Goal: Task Accomplishment & Management: Manage account settings

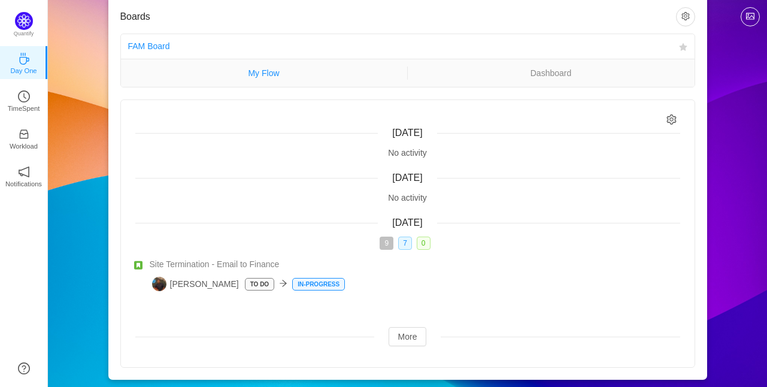
scroll to position [34, 0]
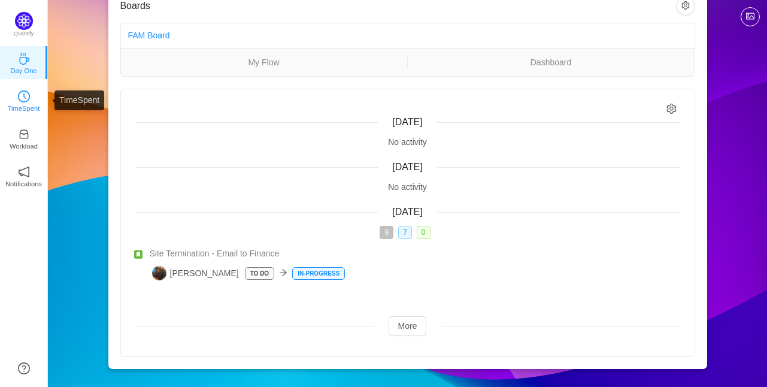
click at [18, 101] on icon "icon: clock-circle" at bounding box center [24, 96] width 12 height 12
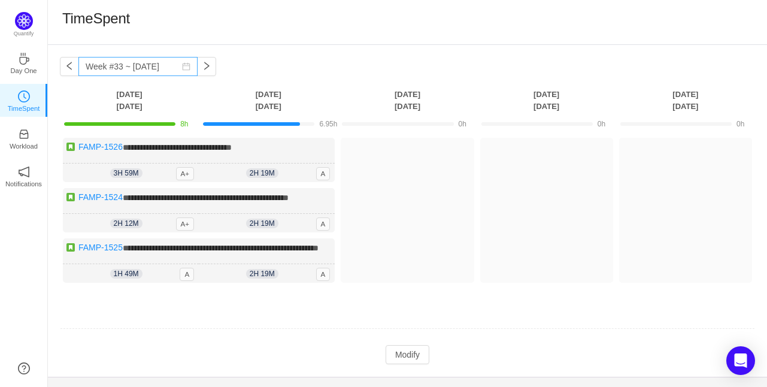
scroll to position [37, 0]
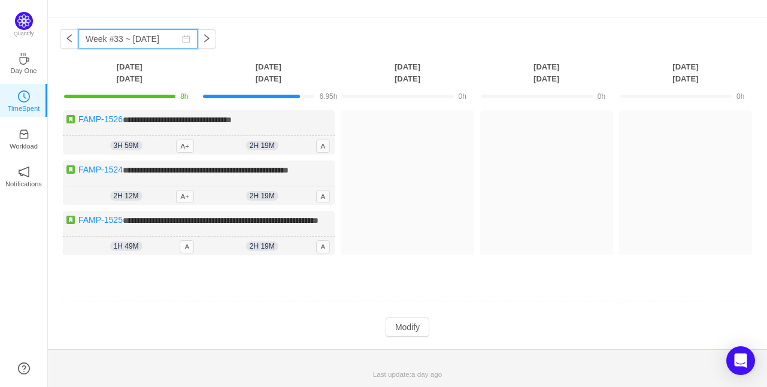
click at [107, 33] on input "Week #33 ~ [DATE]" at bounding box center [137, 38] width 119 height 19
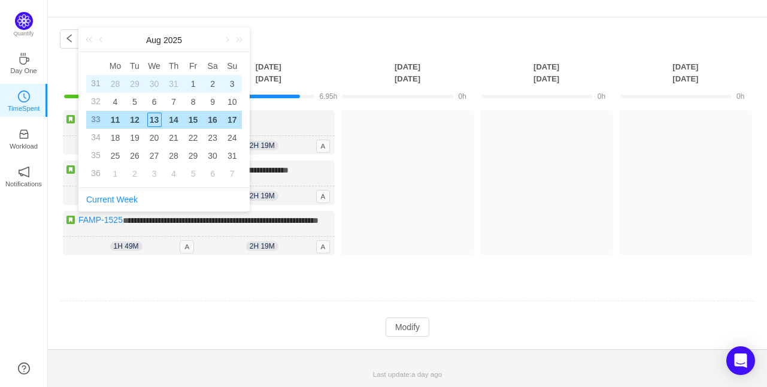
click at [190, 77] on div "1" at bounding box center [193, 84] width 14 height 14
type input "Week #31 ~ [DATE]"
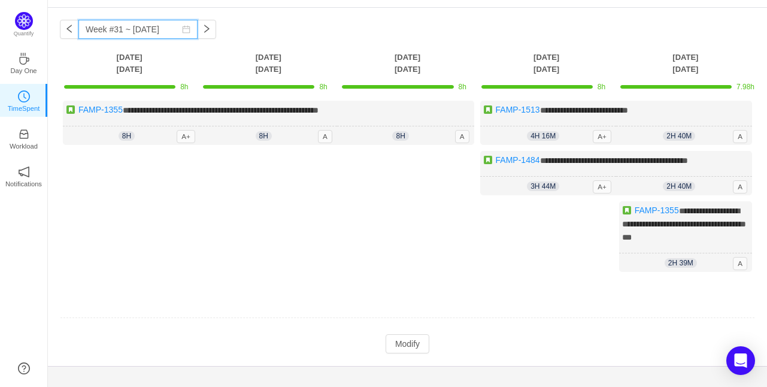
click at [156, 31] on input "Week #31 ~ [DATE]" at bounding box center [137, 29] width 119 height 19
click at [399, 37] on div "**********" at bounding box center [407, 187] width 719 height 358
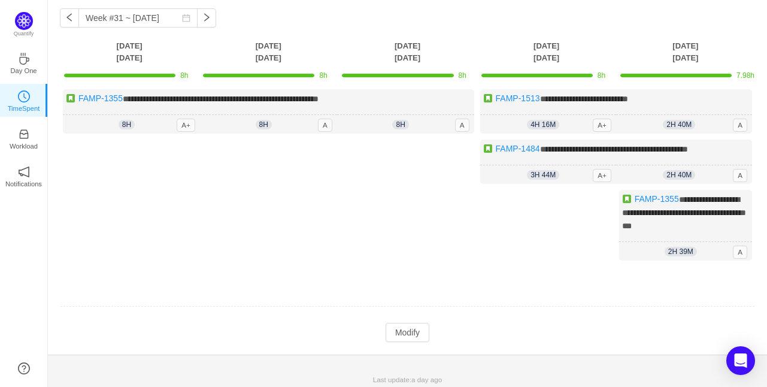
scroll to position [50, 0]
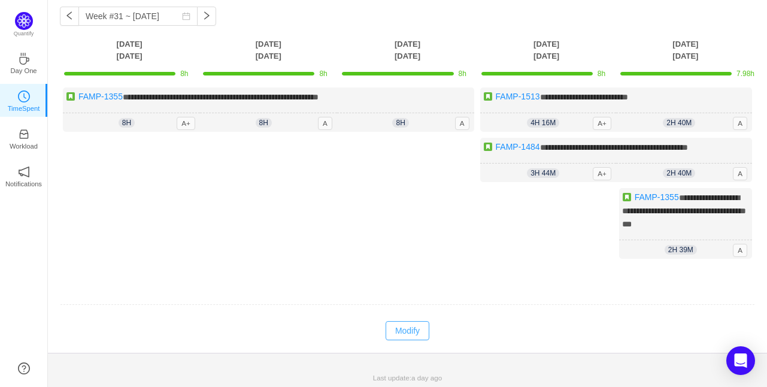
click at [403, 336] on button "Modify" at bounding box center [408, 330] width 44 height 19
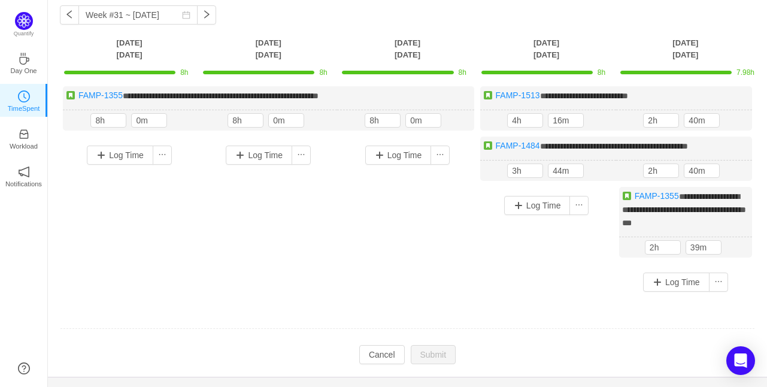
scroll to position [75, 0]
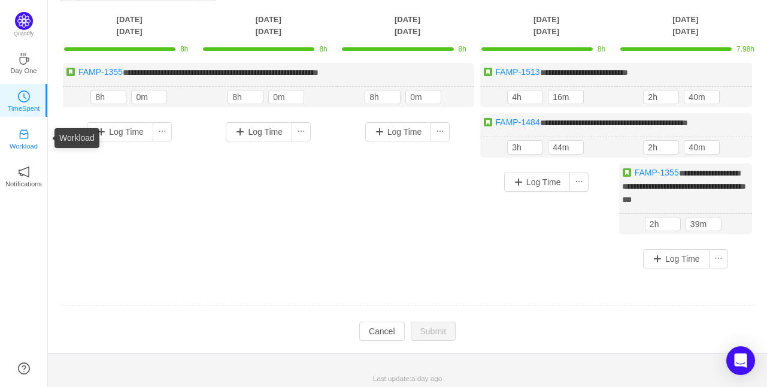
click at [33, 144] on p "Workload" at bounding box center [24, 146] width 28 height 11
